Goal: Register for event/course

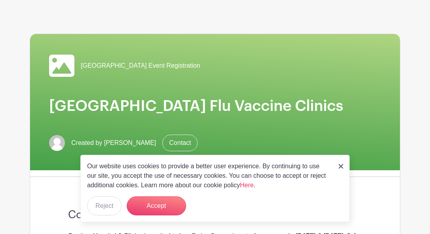
scroll to position [89, 0]
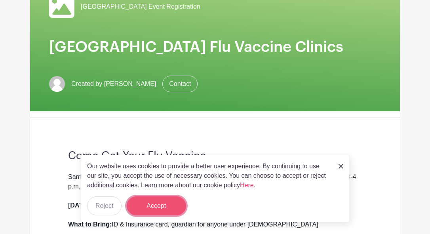
click at [149, 206] on button "Accept" at bounding box center [156, 206] width 59 height 19
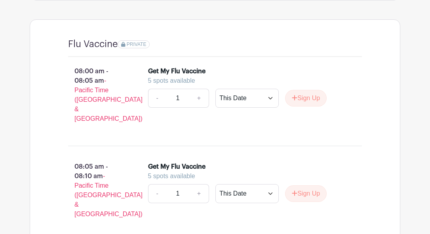
scroll to position [551, 0]
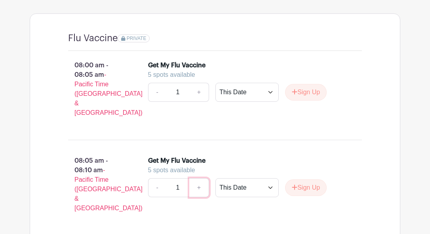
click at [201, 189] on link "+" at bounding box center [199, 187] width 20 height 19
type input "2"
click at [270, 191] on select "This Date Select Dates" at bounding box center [247, 187] width 63 height 19
click at [216, 181] on select "This Date Select Dates" at bounding box center [247, 187] width 63 height 19
click at [312, 191] on button "Sign Up" at bounding box center [306, 188] width 42 height 17
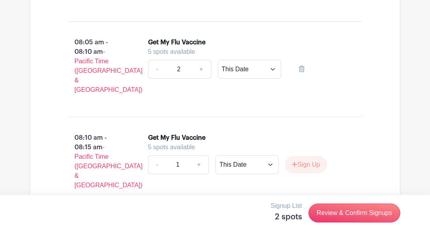
scroll to position [676, 0]
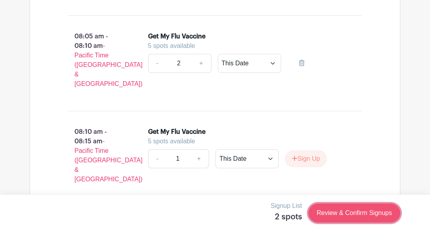
click at [352, 211] on link "Review & Confirm Signups" at bounding box center [355, 213] width 92 height 19
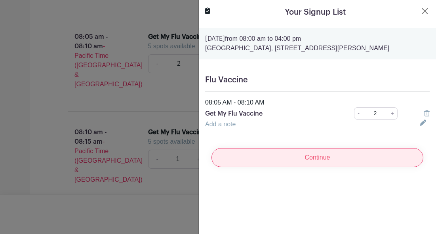
click at [308, 167] on input "Continue" at bounding box center [318, 157] width 212 height 19
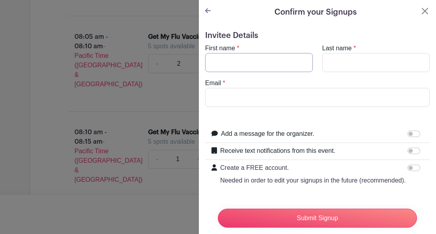
click at [212, 57] on input "First name" at bounding box center [259, 62] width 108 height 19
type input "[PERSON_NAME]"
type input "[EMAIL_ADDRESS][DOMAIN_NAME]"
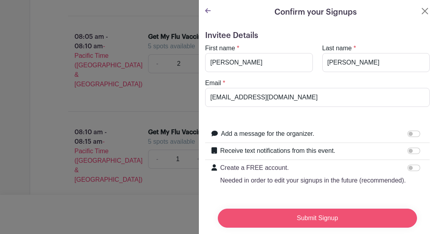
click at [327, 213] on input "Submit Signup" at bounding box center [317, 218] width 199 height 19
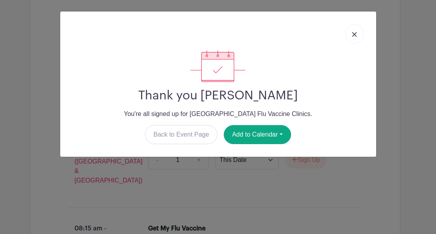
click at [354, 35] on img at bounding box center [354, 34] width 5 height 5
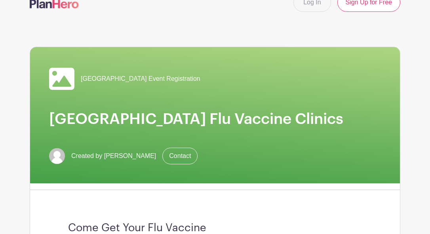
scroll to position [0, 0]
